Goal: Task Accomplishment & Management: Use online tool/utility

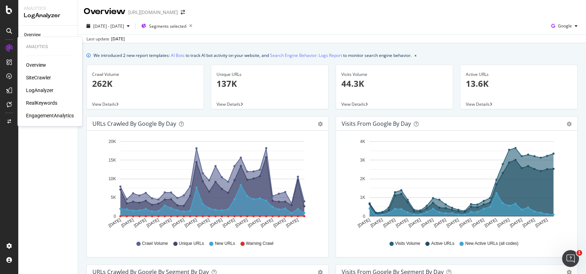
click at [49, 100] on div "RealKeywords" at bounding box center [41, 103] width 31 height 7
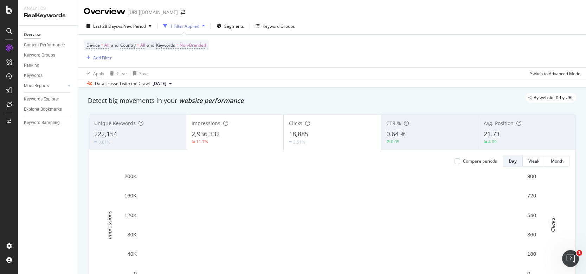
scroll to position [0, 0]
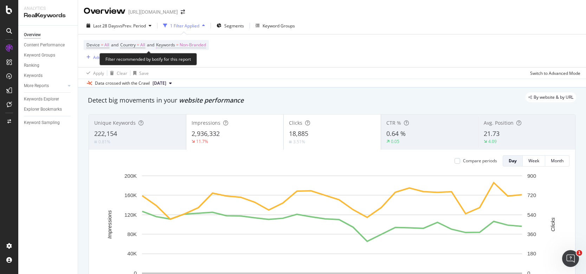
click at [195, 46] on span "Non-Branded" at bounding box center [193, 45] width 26 height 10
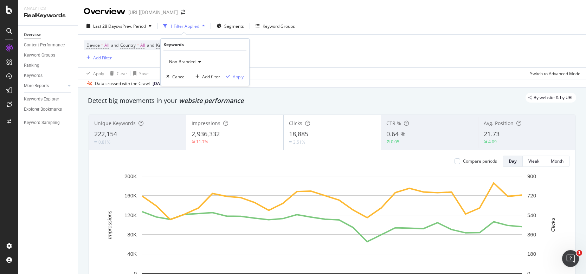
click at [200, 62] on icon "button" at bounding box center [199, 62] width 3 height 4
click at [203, 88] on span "Branded" at bounding box center [208, 86] width 72 height 6
click at [235, 76] on div "Apply" at bounding box center [238, 77] width 11 height 6
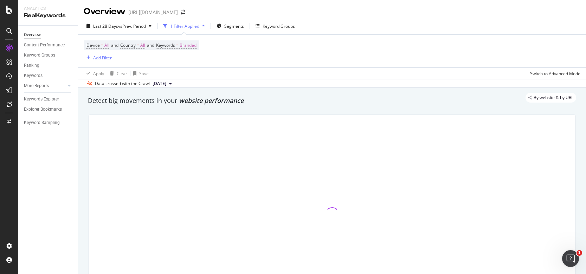
click at [166, 83] on span "[DATE]" at bounding box center [160, 84] width 14 height 6
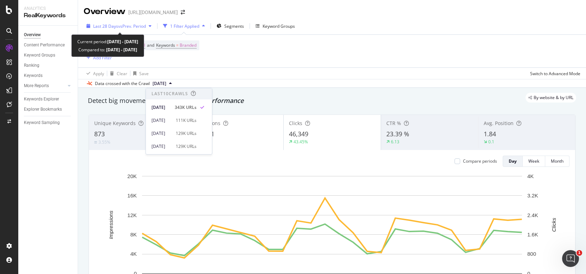
click at [117, 21] on div "Last 28 Days vs Prev. Period" at bounding box center [119, 26] width 71 height 11
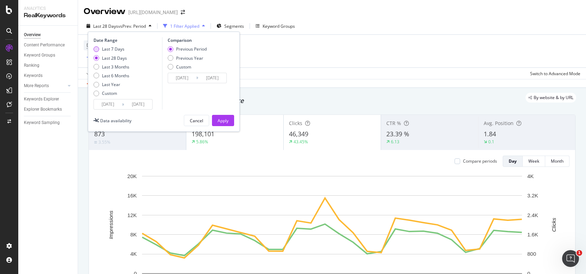
click at [118, 47] on div "Last 7 Days" at bounding box center [113, 49] width 23 height 6
type input "[DATE]"
click at [228, 120] on div "Apply" at bounding box center [223, 121] width 11 height 6
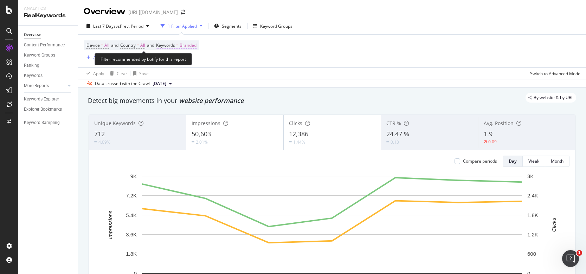
click at [183, 44] on span "Keywords = Branded" at bounding box center [176, 45] width 40 height 6
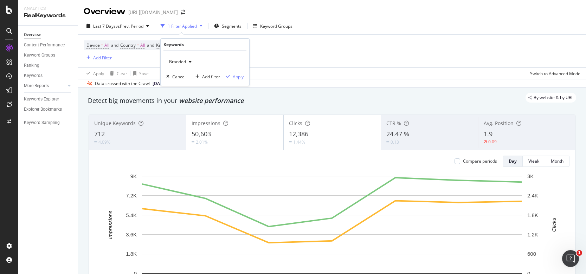
click at [186, 50] on div "Keywords" at bounding box center [205, 45] width 83 height 12
click at [189, 61] on icon "button" at bounding box center [190, 62] width 3 height 4
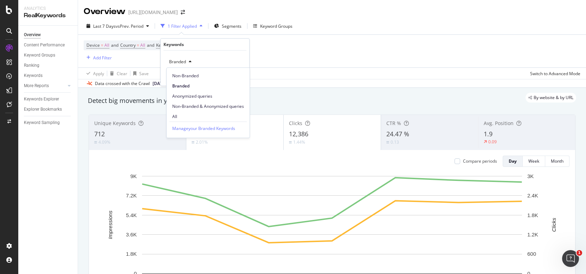
click at [196, 77] on span "Non-Branded" at bounding box center [208, 76] width 72 height 6
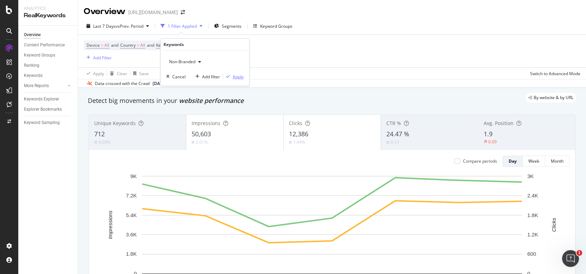
drag, startPoint x: 235, startPoint y: 78, endPoint x: 238, endPoint y: 77, distance: 3.6
click at [235, 78] on div "Apply" at bounding box center [238, 77] width 11 height 6
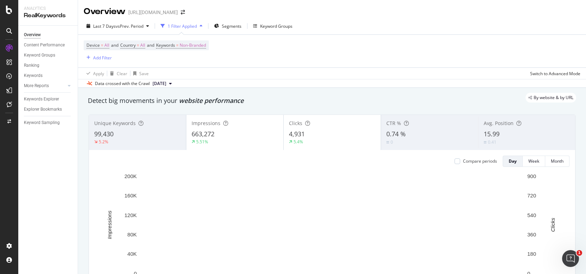
scroll to position [6, 0]
